Goal: Information Seeking & Learning: Learn about a topic

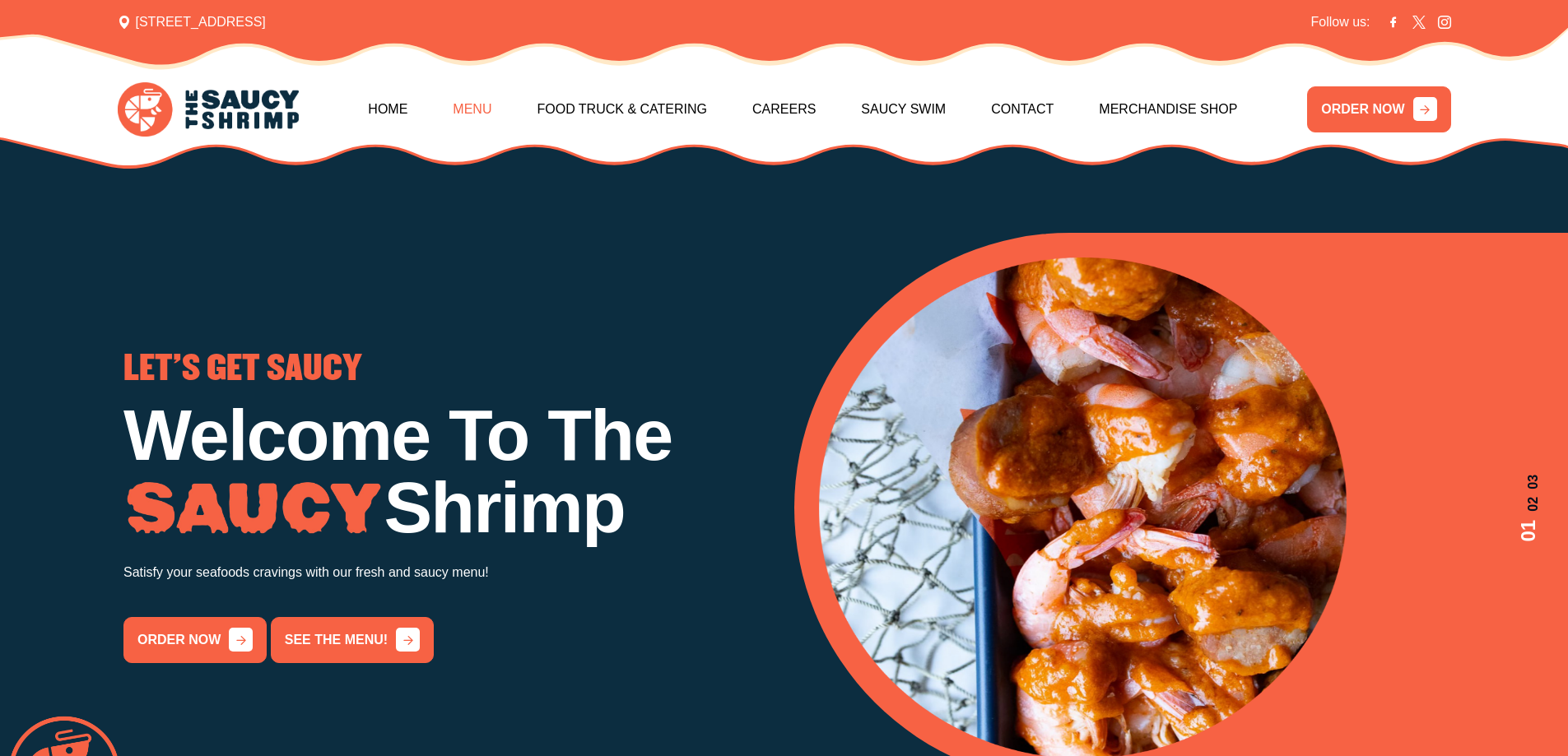
click at [467, 112] on link "Menu" at bounding box center [472, 110] width 39 height 71
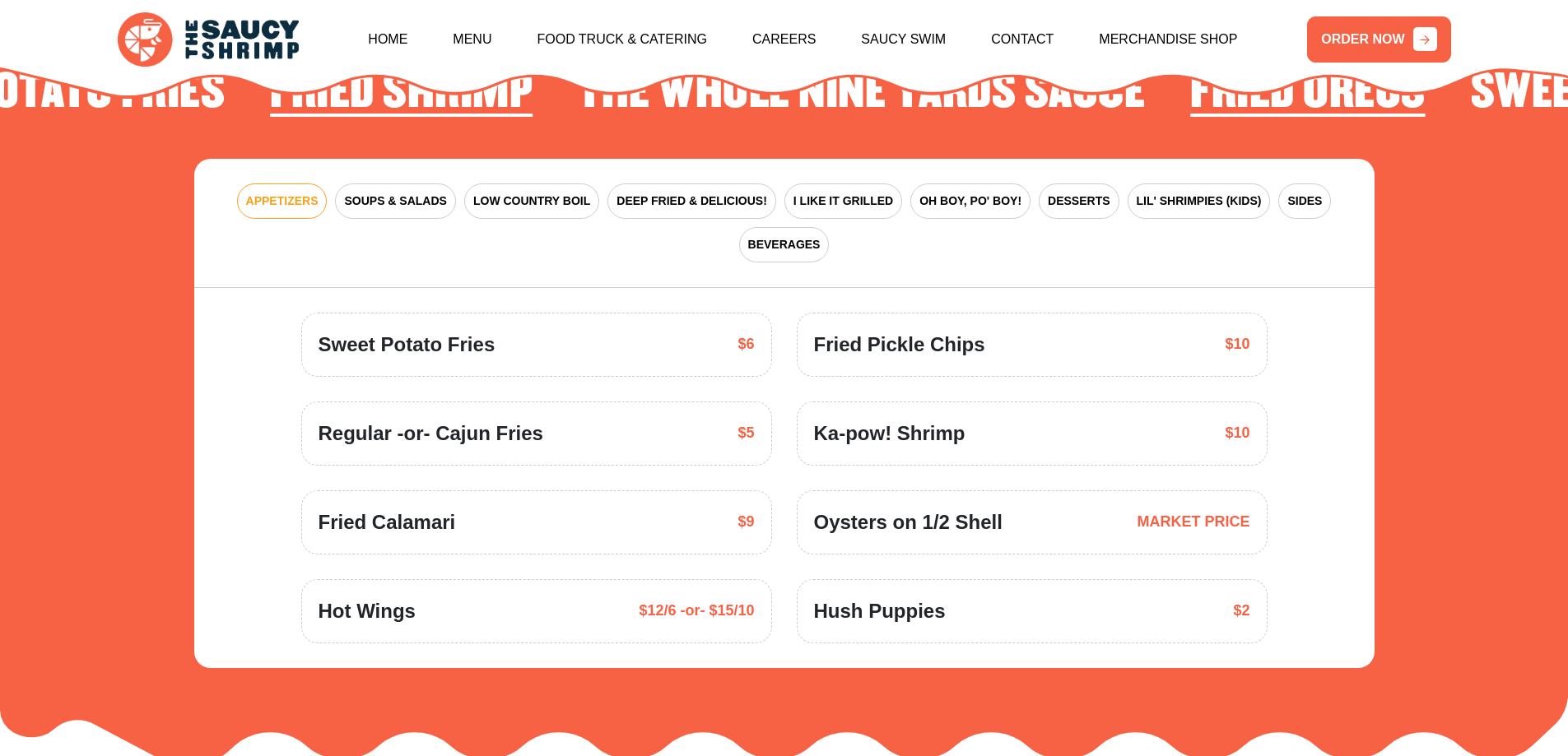
scroll to position [2499, 0]
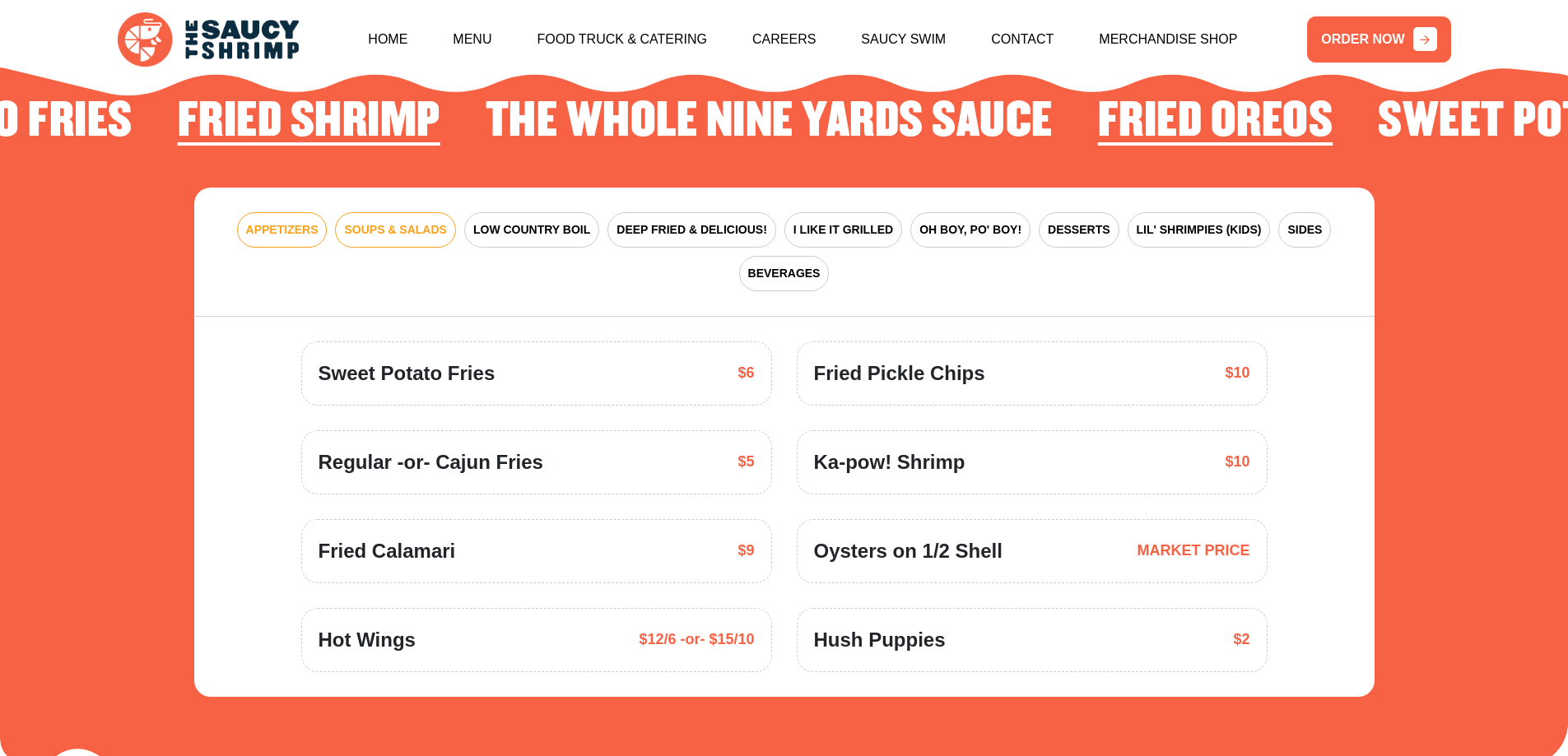
click at [453, 213] on button "SOUPS & SALADS" at bounding box center [395, 230] width 120 height 35
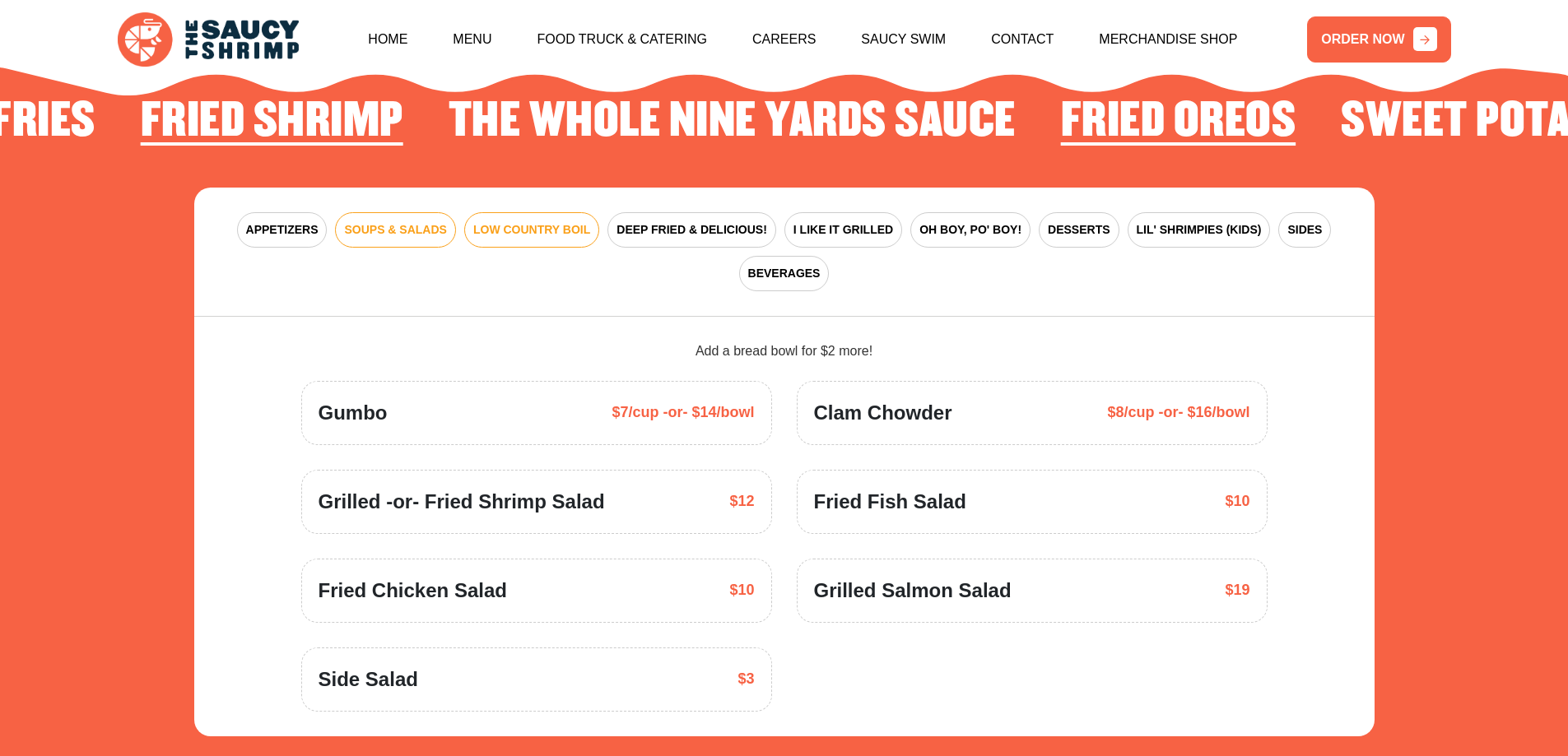
click at [501, 222] on span "LOW COUNTRY BOIL" at bounding box center [532, 230] width 117 height 17
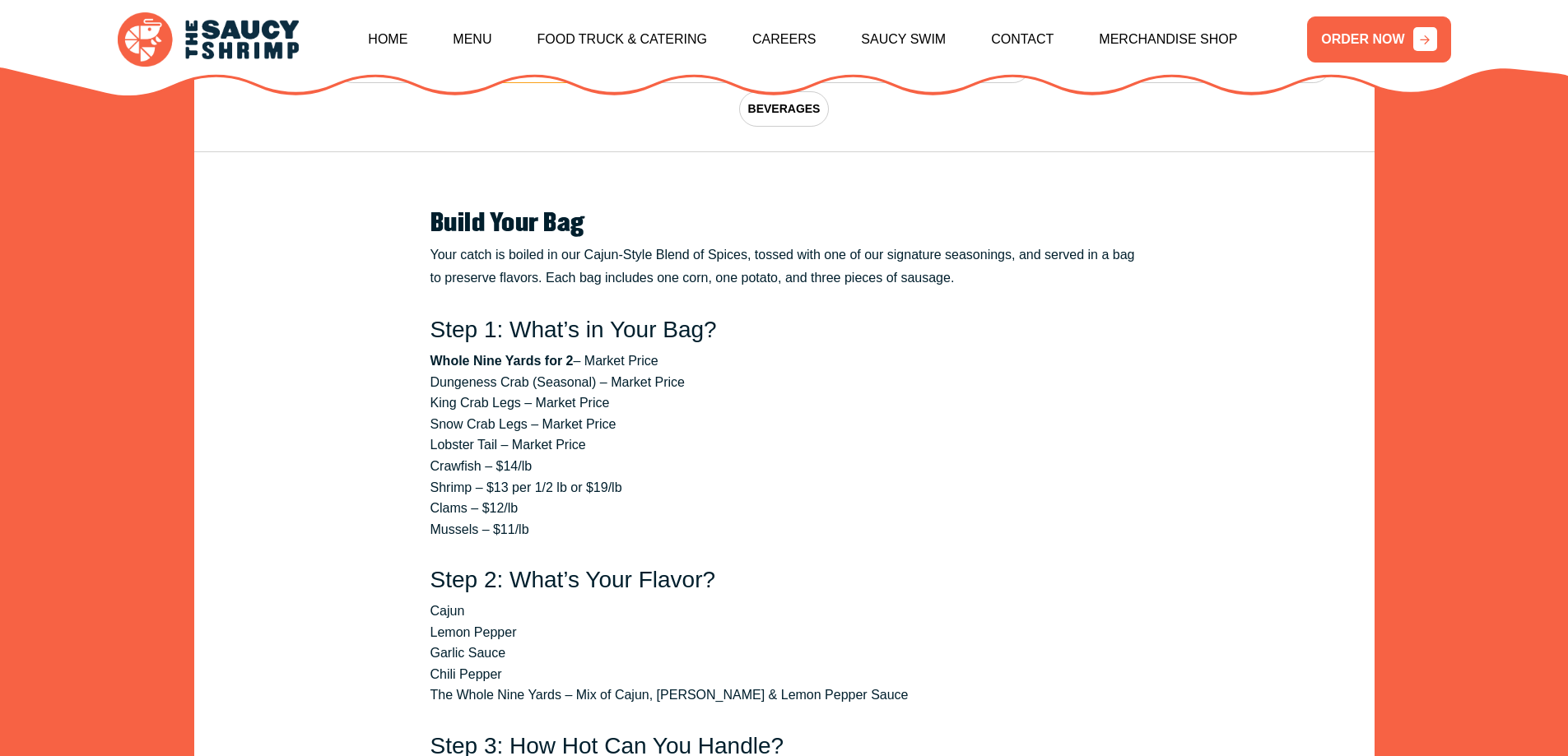
scroll to position [2417, 0]
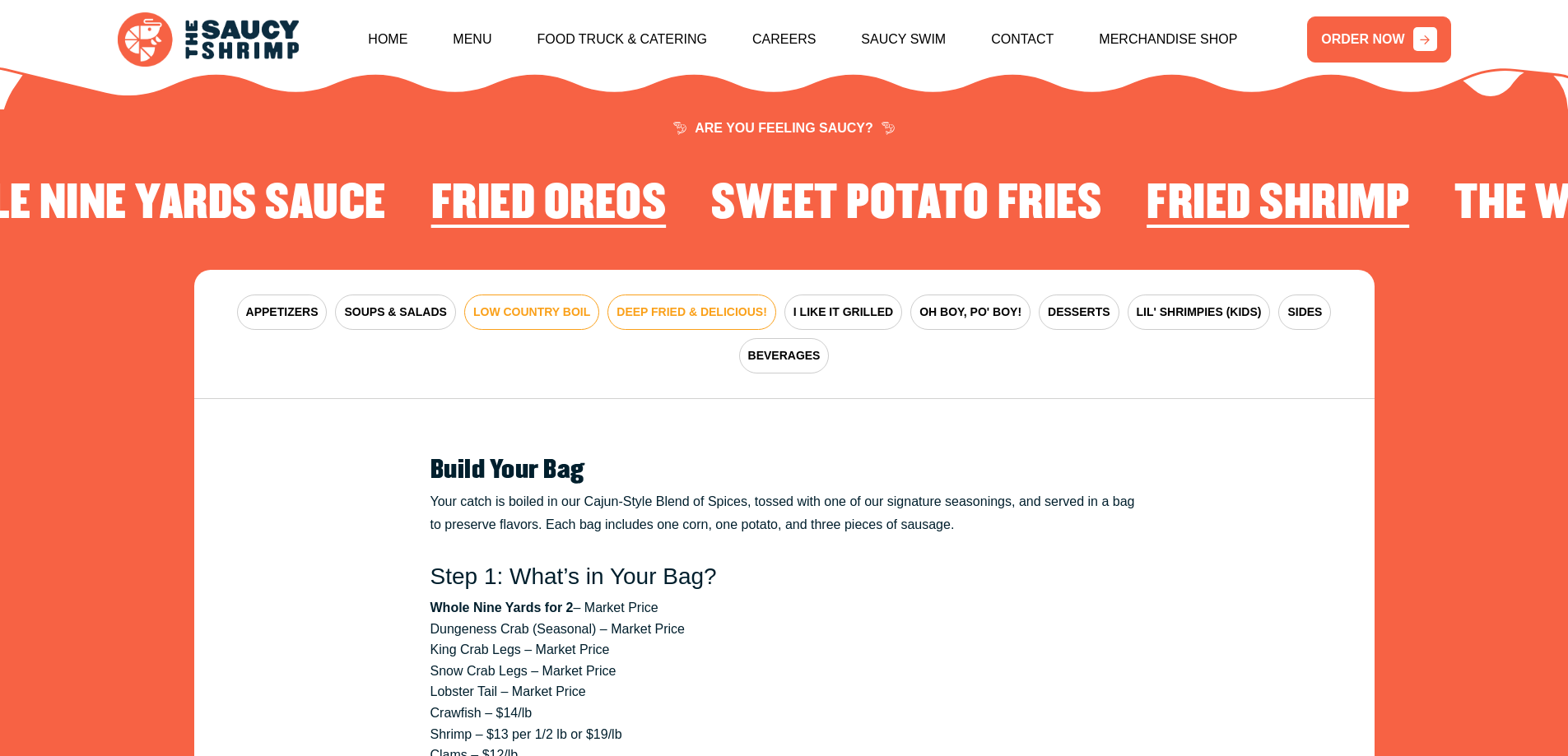
click at [711, 303] on span "DEEP FRIED & DELICIOUS!" at bounding box center [692, 312] width 151 height 17
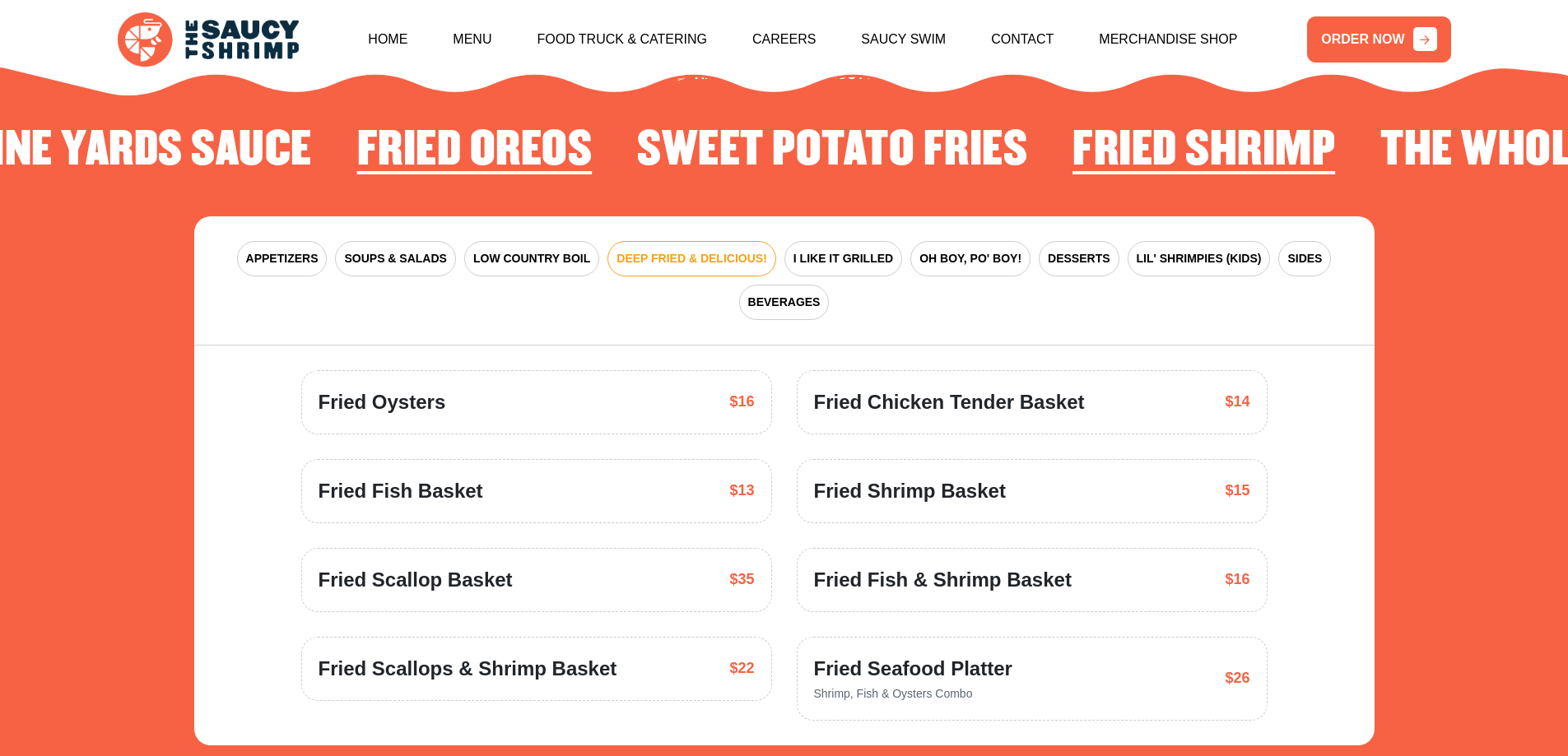
scroll to position [2499, 0]
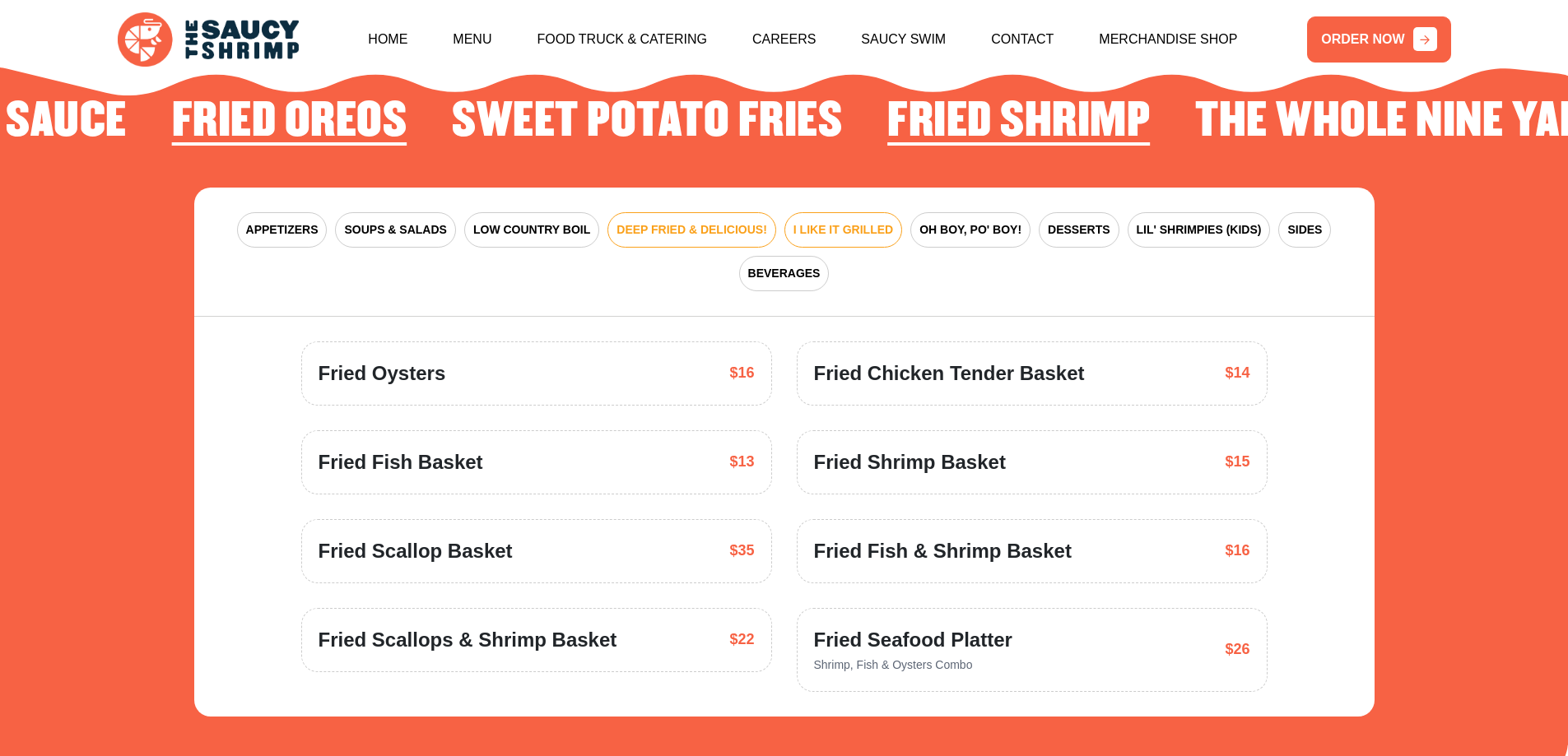
click at [840, 213] on button "I LIKE IT GRILLED" at bounding box center [843, 230] width 117 height 35
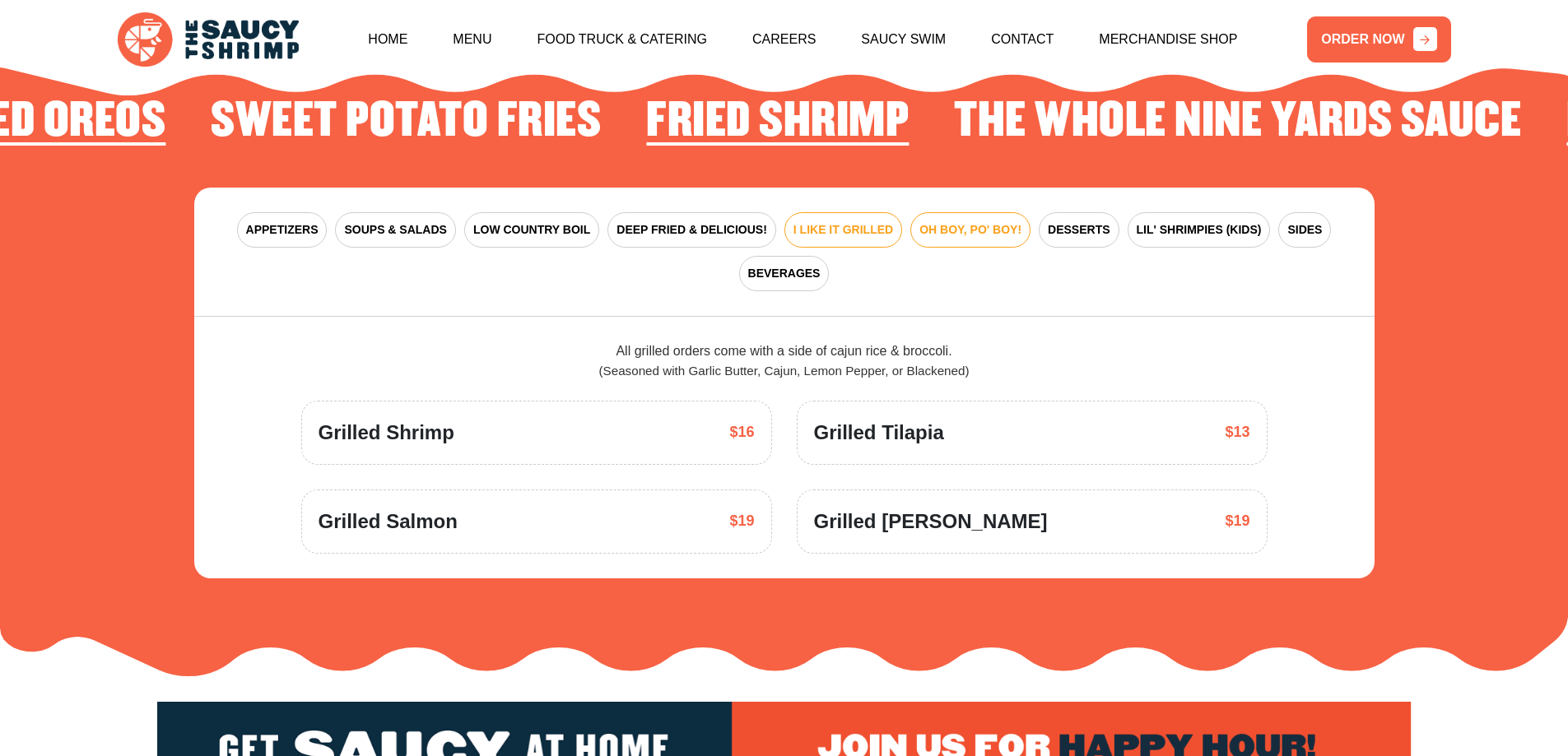
click at [929, 222] on span "OH BOY, PO' BOY!" at bounding box center [971, 230] width 102 height 17
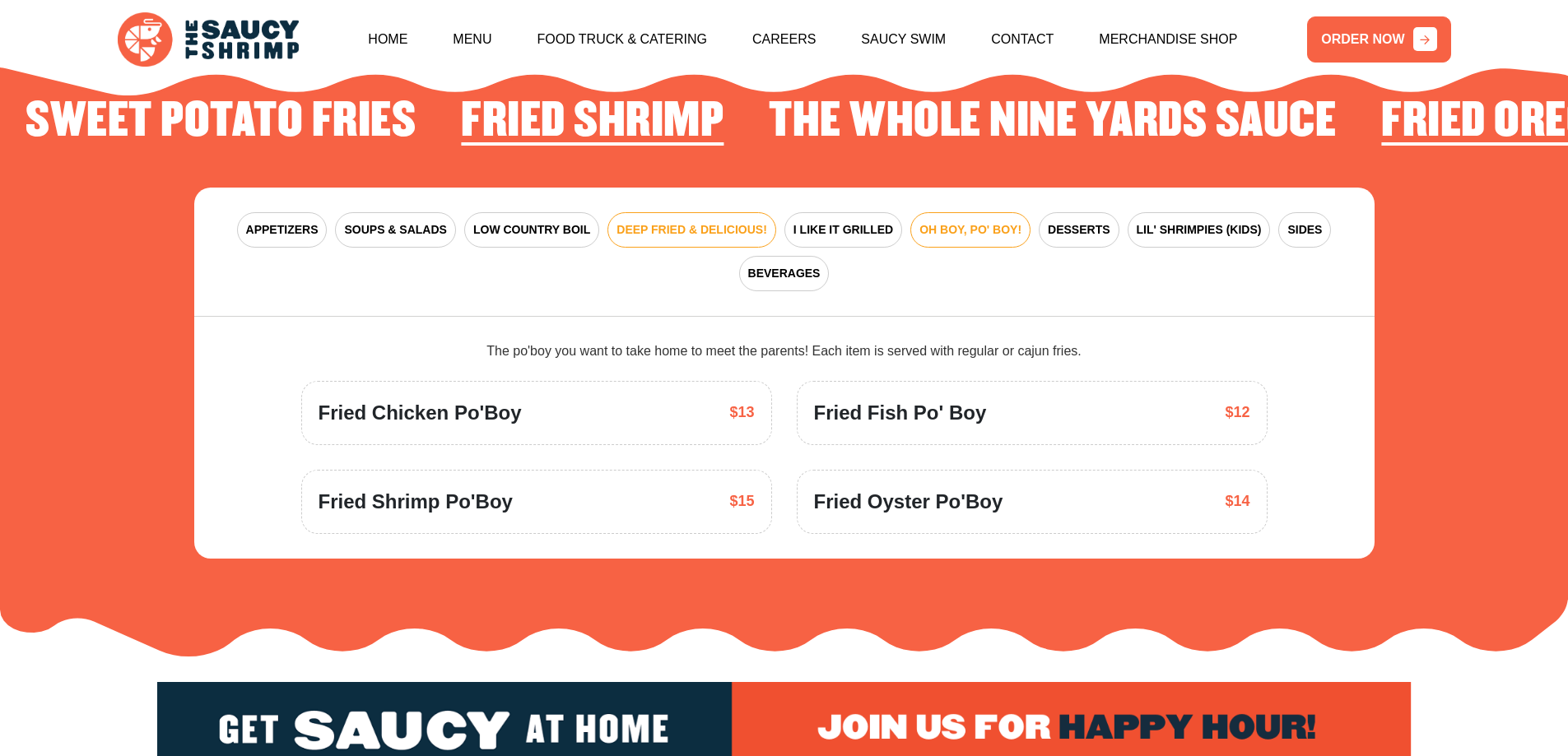
click at [641, 222] on span "DEEP FRIED & DELICIOUS!" at bounding box center [692, 230] width 151 height 17
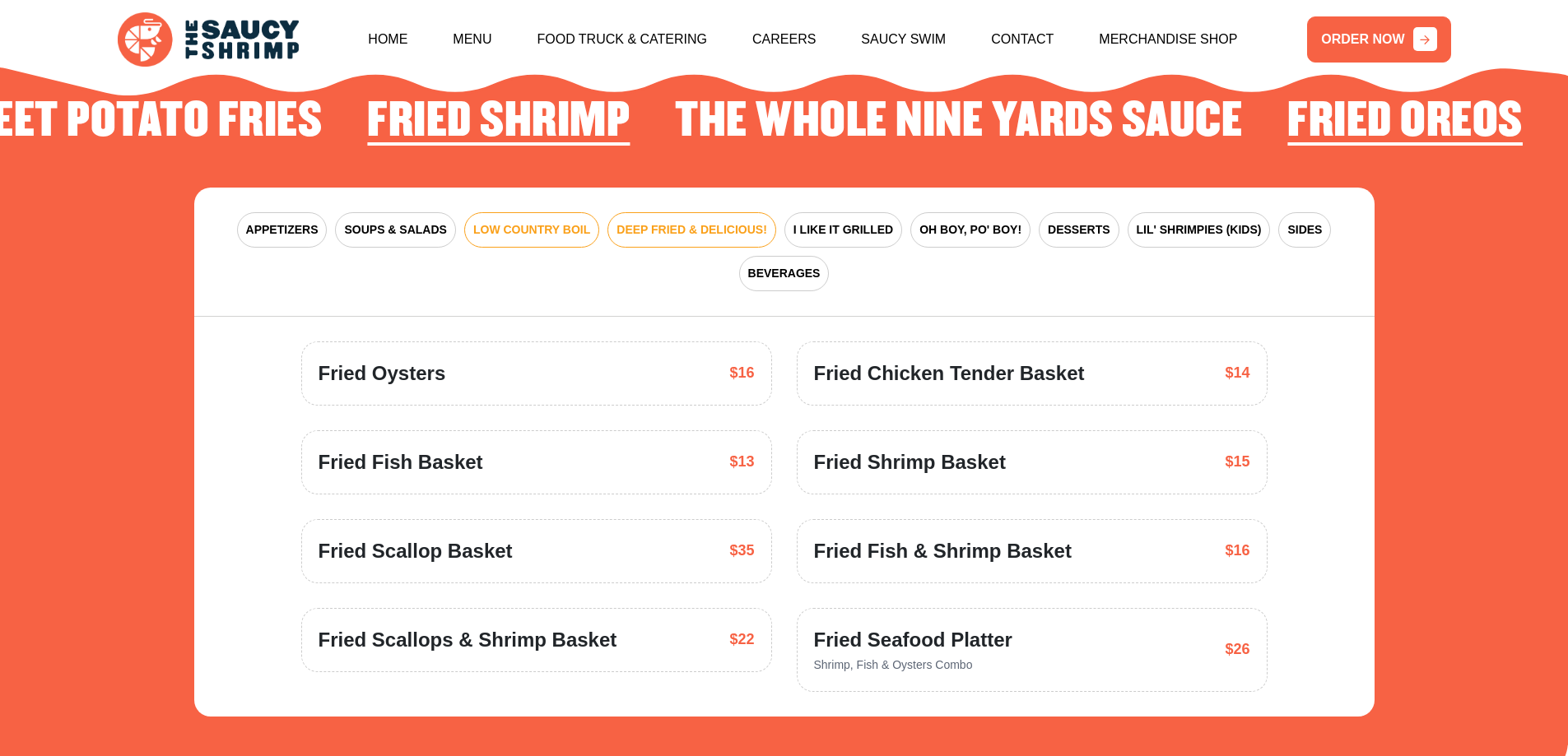
click at [578, 222] on span "LOW COUNTRY BOIL" at bounding box center [532, 230] width 117 height 17
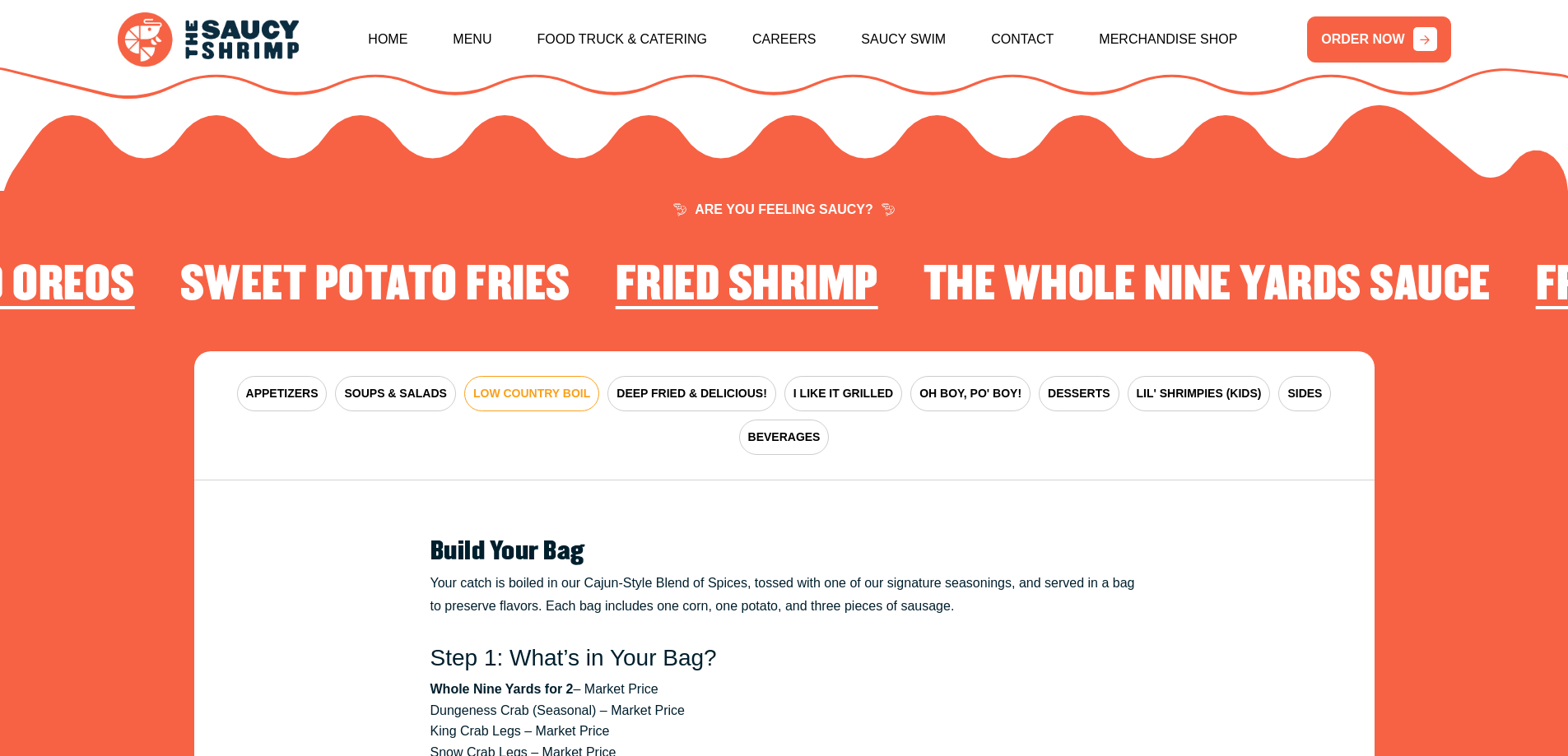
scroll to position [2334, 0]
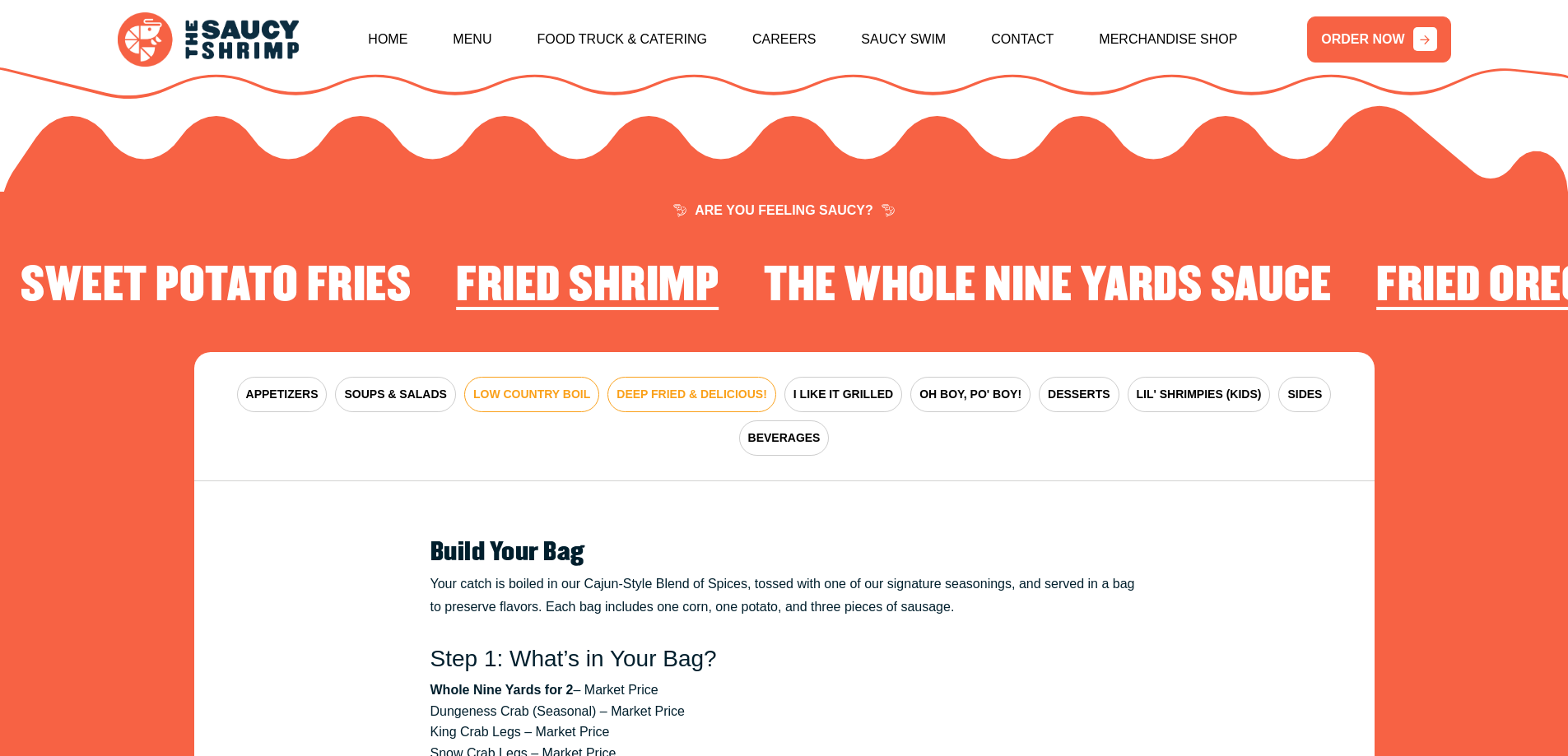
click at [728, 386] on span "DEEP FRIED & DELICIOUS!" at bounding box center [692, 394] width 151 height 17
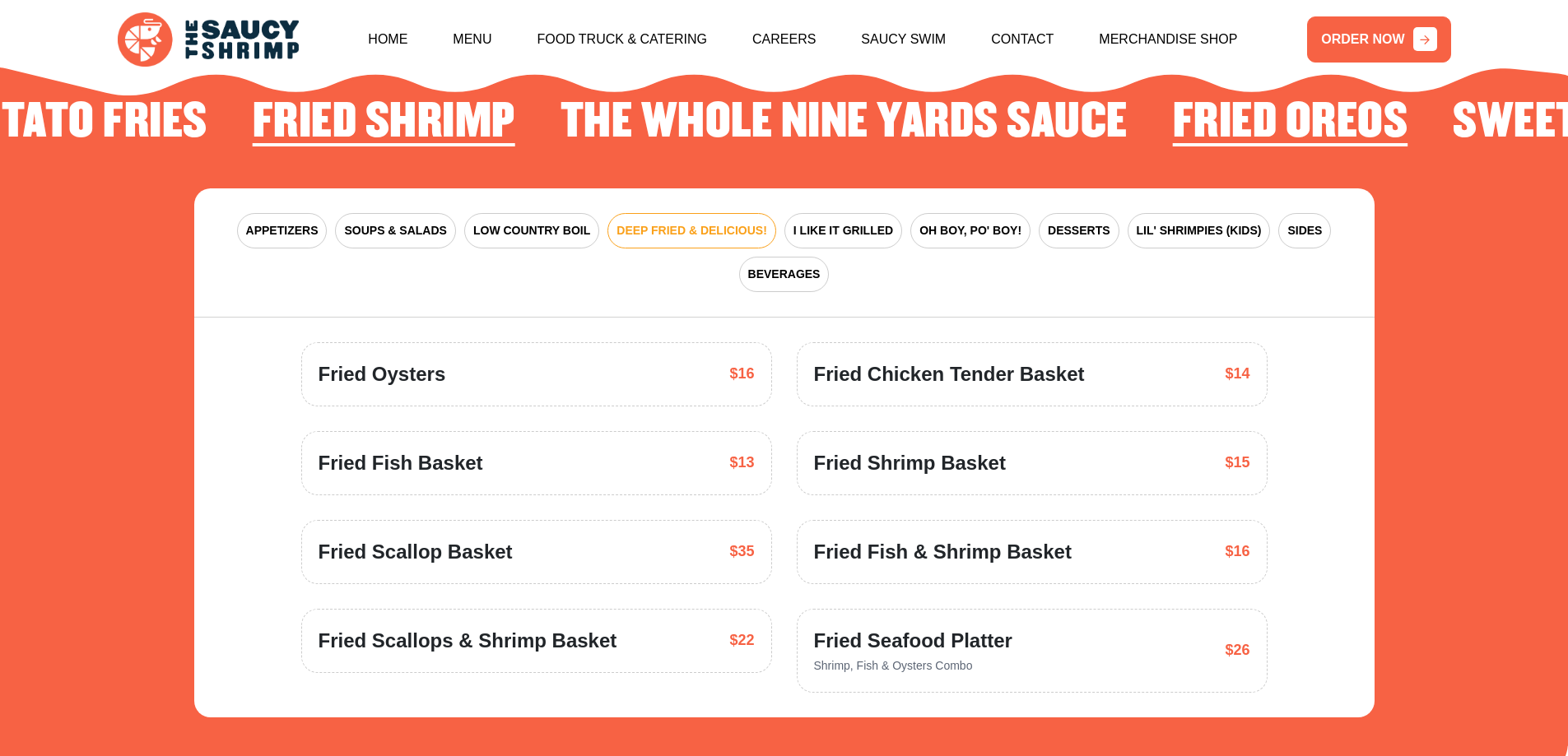
scroll to position [2499, 0]
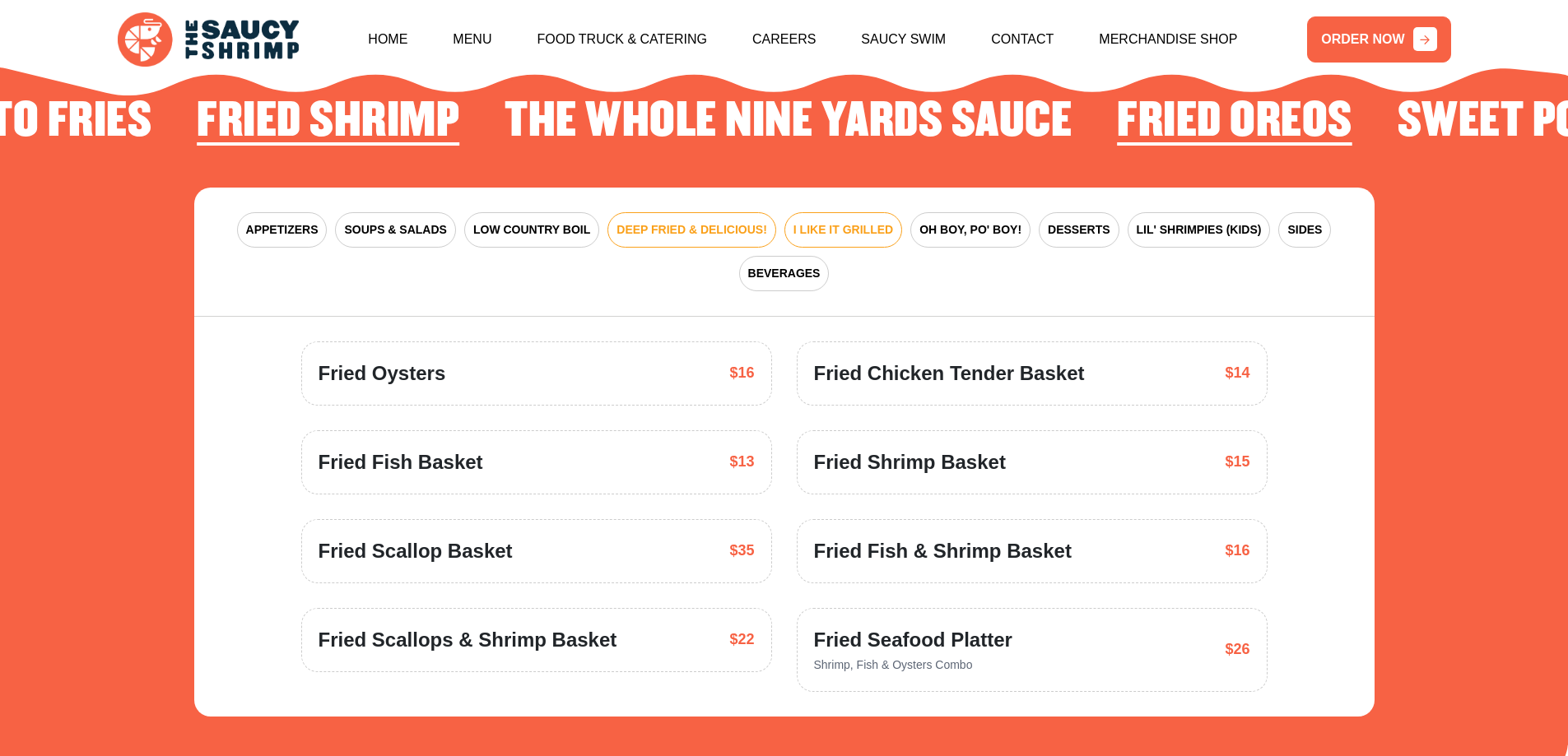
click at [870, 222] on span "I LIKE IT GRILLED" at bounding box center [844, 230] width 100 height 17
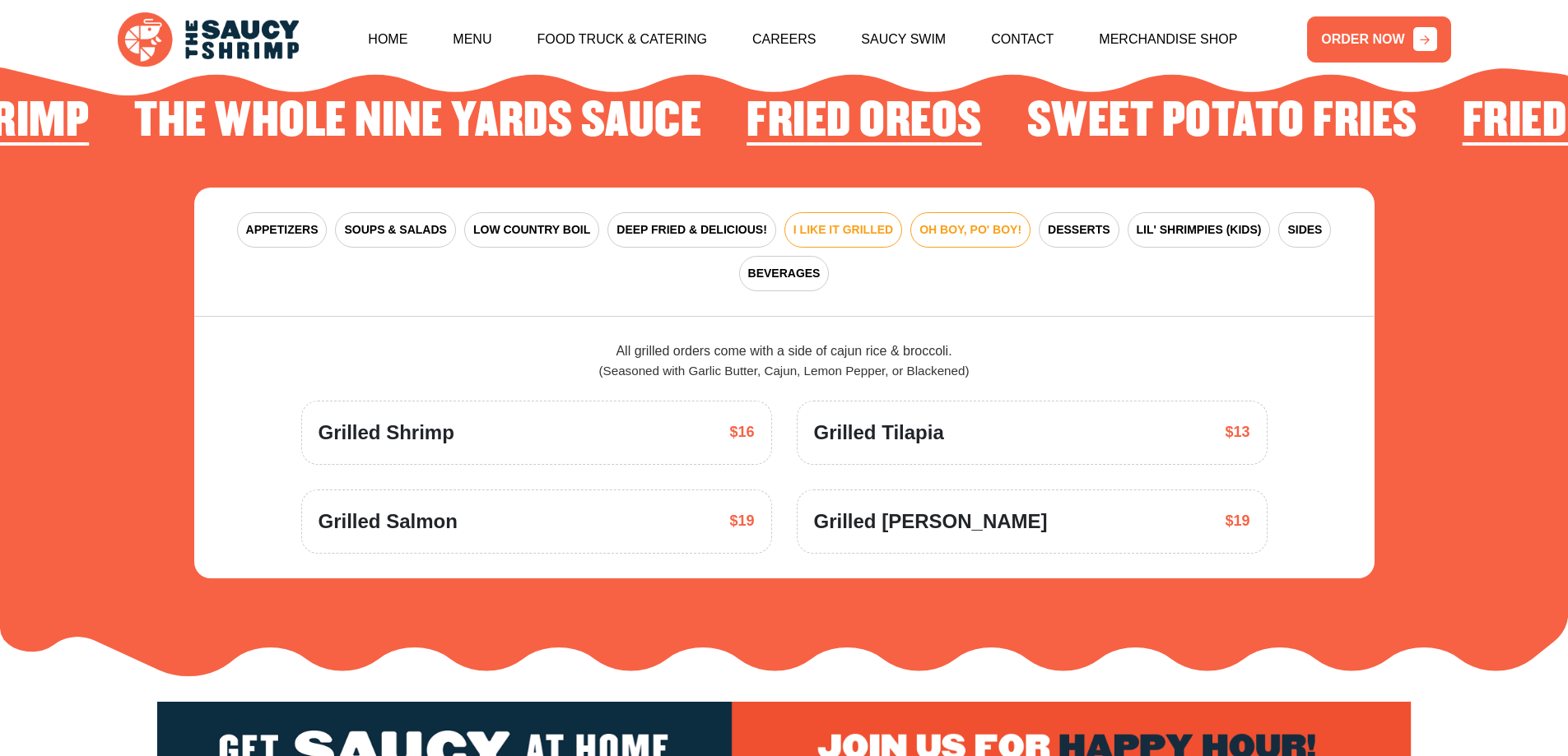
click at [964, 222] on span "OH BOY, PO' BOY!" at bounding box center [971, 230] width 102 height 17
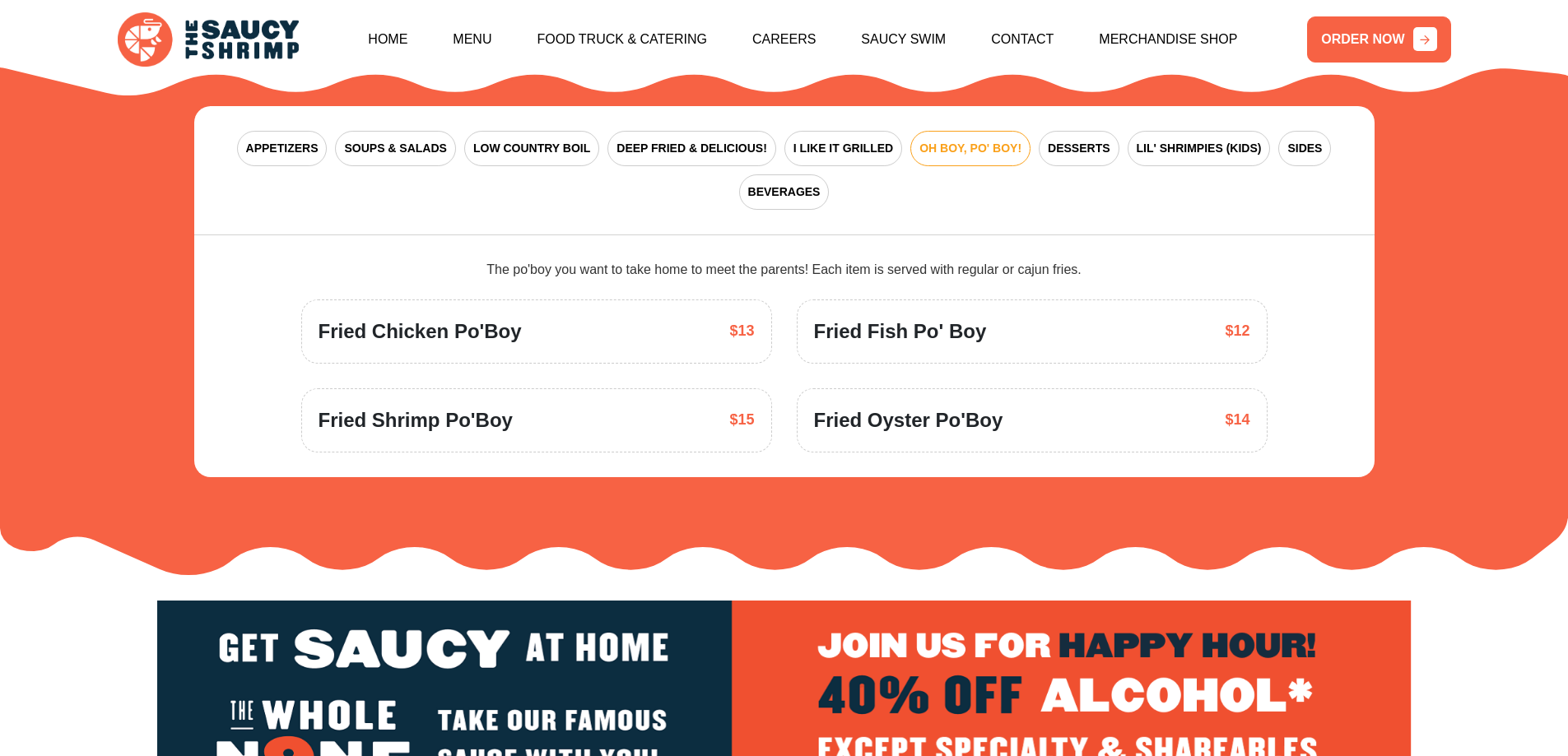
scroll to position [2581, 0]
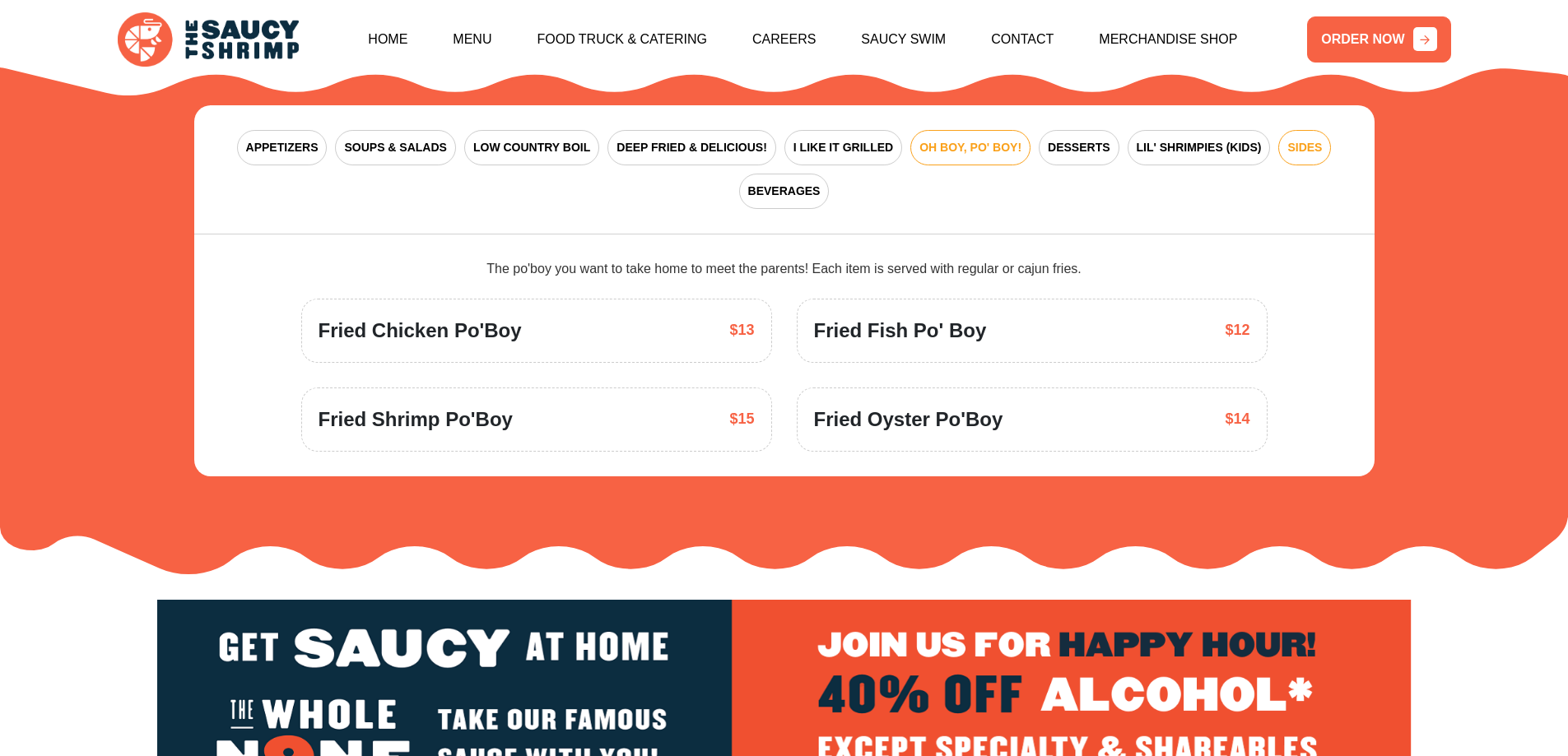
click at [1327, 130] on button "SIDES" at bounding box center [1304, 147] width 53 height 35
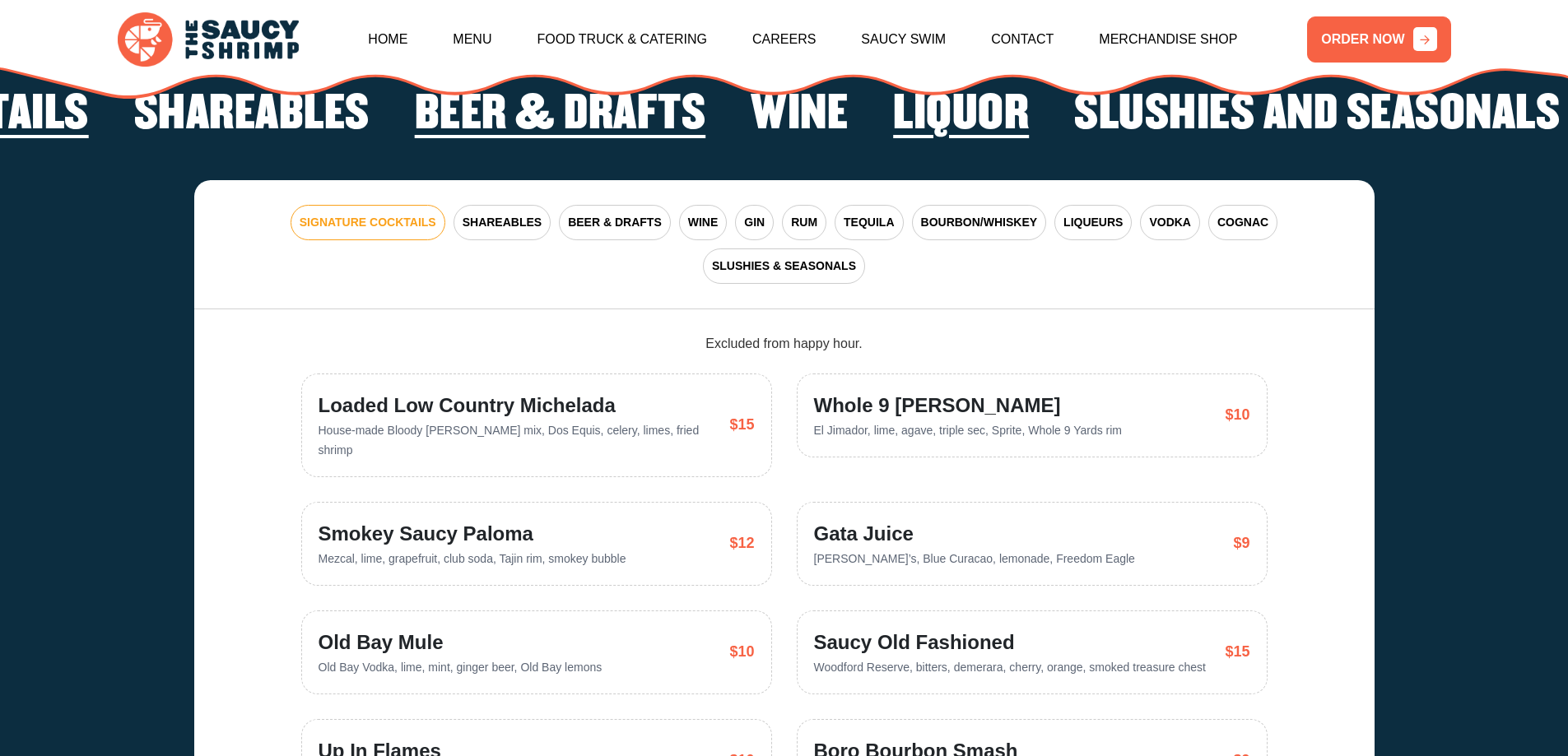
scroll to position [3980, 0]
